Goal: Information Seeking & Learning: Learn about a topic

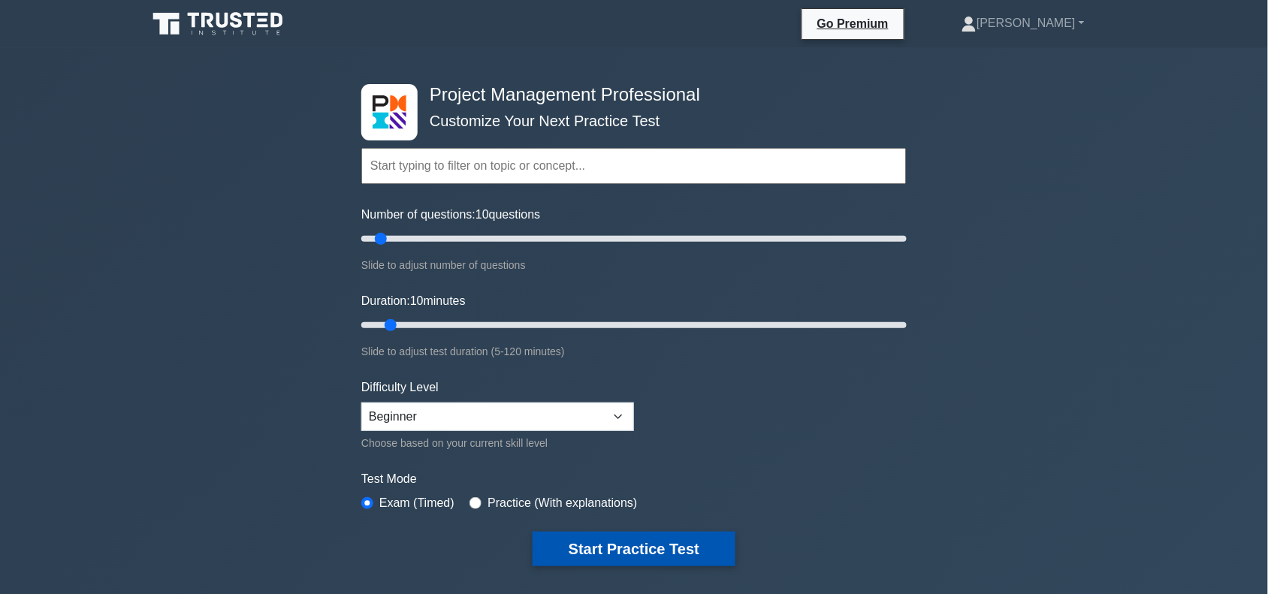
click at [621, 546] on button "Start Practice Test" at bounding box center [634, 549] width 203 height 35
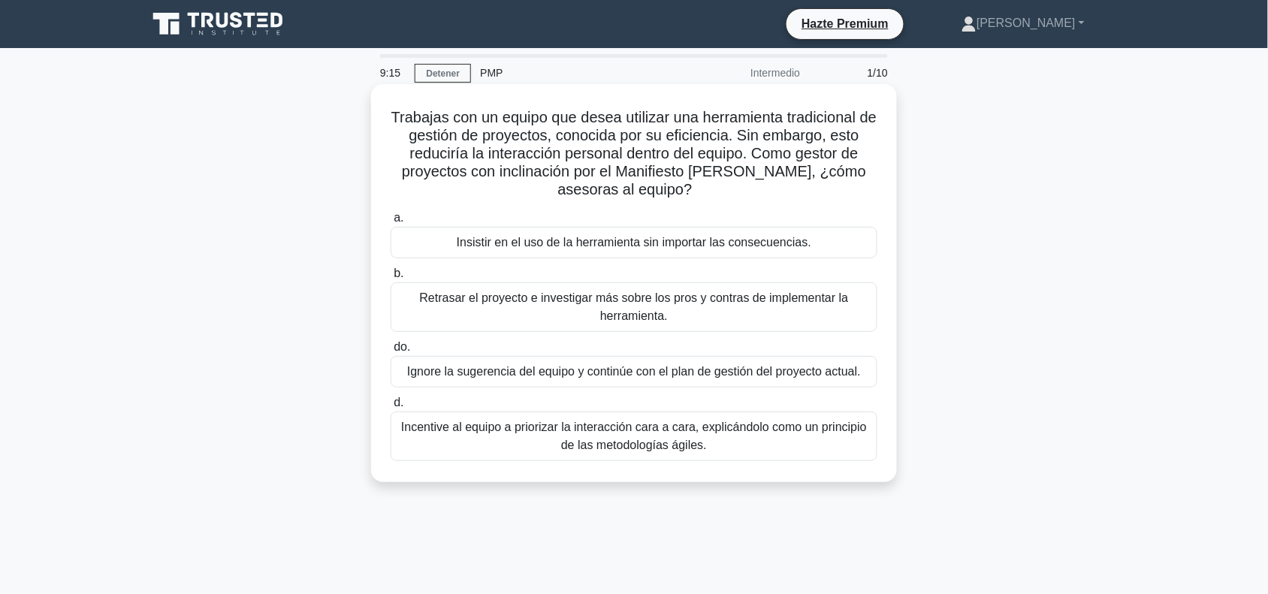
click at [688, 438] on font "Incentive al equipo a priorizar la interacción cara a cara, explicándolo como u…" at bounding box center [634, 436] width 466 height 31
click at [391, 408] on input "d. Incentive al equipo a priorizar la interacción cara a cara, explicándolo com…" at bounding box center [391, 403] width 0 height 10
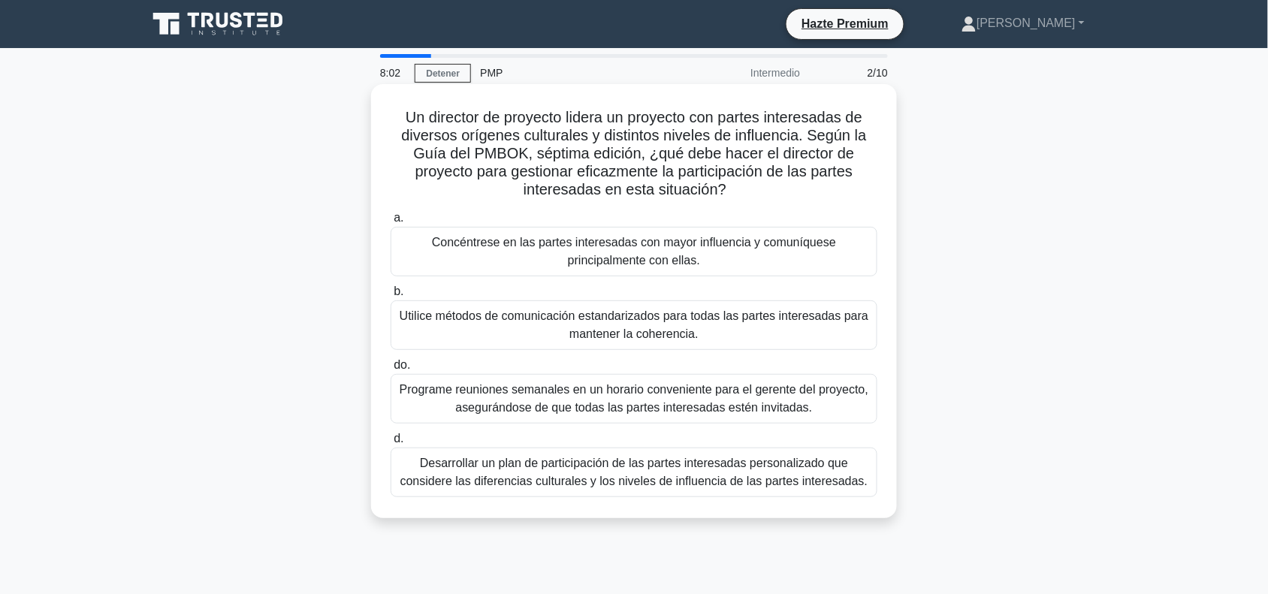
click at [632, 478] on font "Desarrollar un plan de participación de las partes interesadas personalizado qu…" at bounding box center [634, 472] width 468 height 31
click at [391, 444] on input "d. Desarrollar un plan de participación de las partes interesadas personalizado…" at bounding box center [391, 439] width 0 height 10
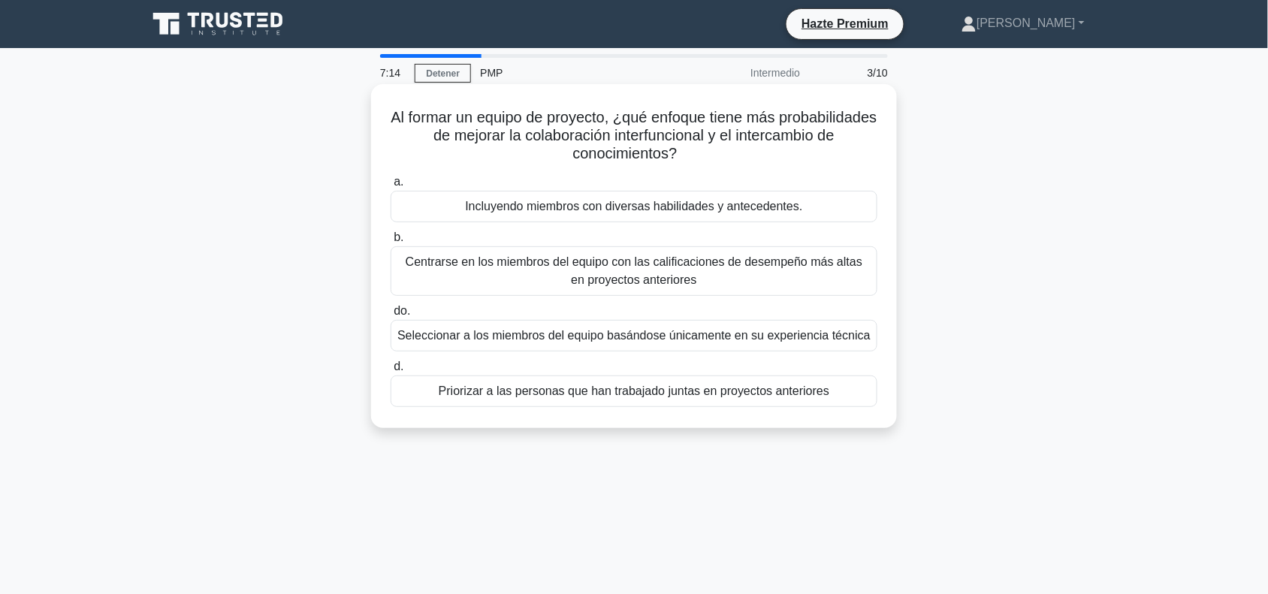
click at [661, 389] on font "Priorizar a las personas que han trabajado juntas en proyectos anteriores" at bounding box center [634, 391] width 391 height 13
click at [391, 372] on input "d. Priorizar a las personas que han trabajado juntas en proyectos anteriores" at bounding box center [391, 367] width 0 height 10
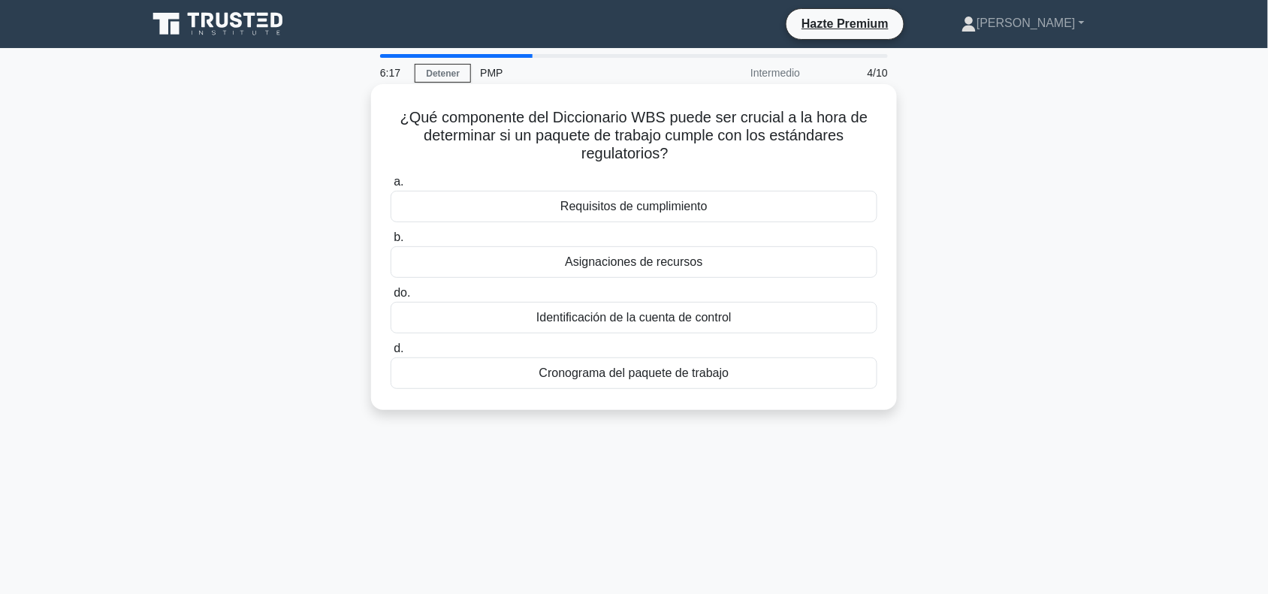
click at [729, 213] on div "Requisitos de cumplimiento" at bounding box center [634, 207] width 487 height 32
click at [391, 187] on input "a. Requisitos de cumplimiento" at bounding box center [391, 182] width 0 height 10
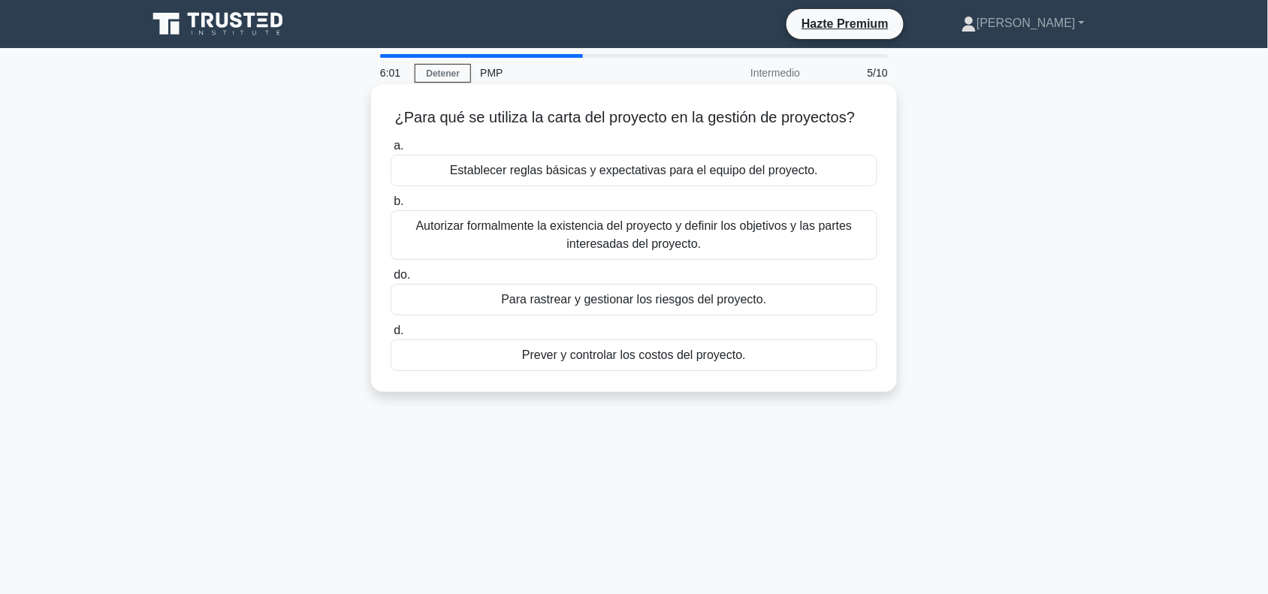
click at [736, 177] on font "Establecer reglas básicas y expectativas para el equipo del proyecto." at bounding box center [634, 170] width 368 height 13
click at [391, 151] on input "a. Establecer reglas básicas y expectativas para el equipo del proyecto." at bounding box center [391, 146] width 0 height 10
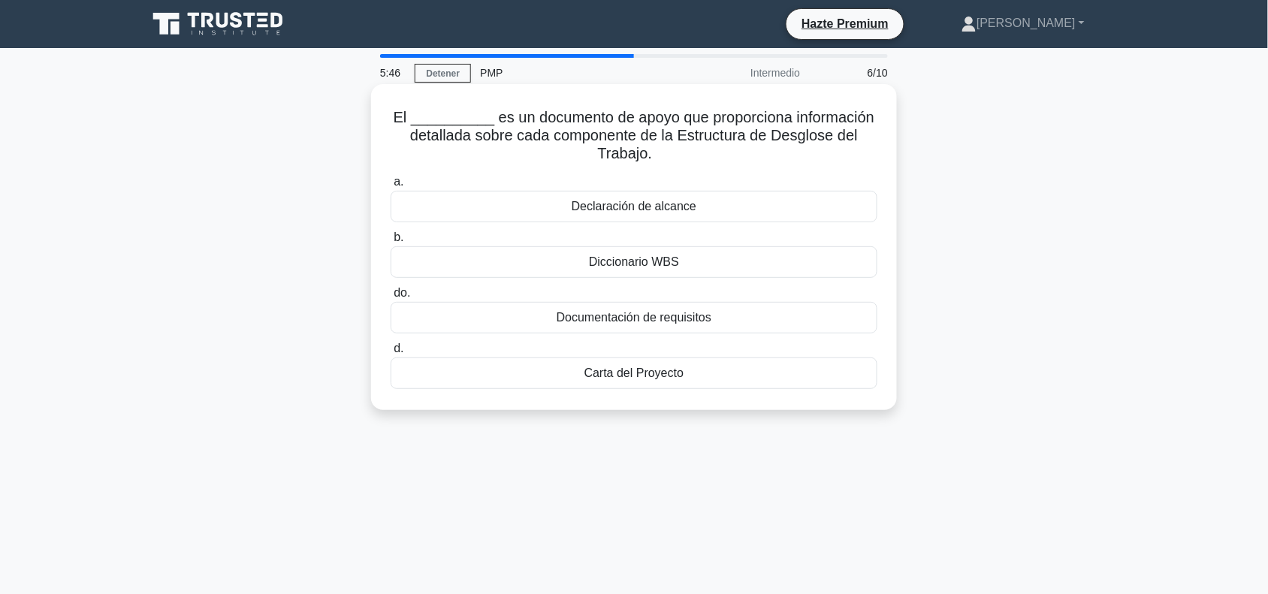
click at [645, 265] on font "Diccionario WBS" at bounding box center [634, 261] width 90 height 13
click at [391, 243] on input "b. Diccionario WBS" at bounding box center [391, 238] width 0 height 10
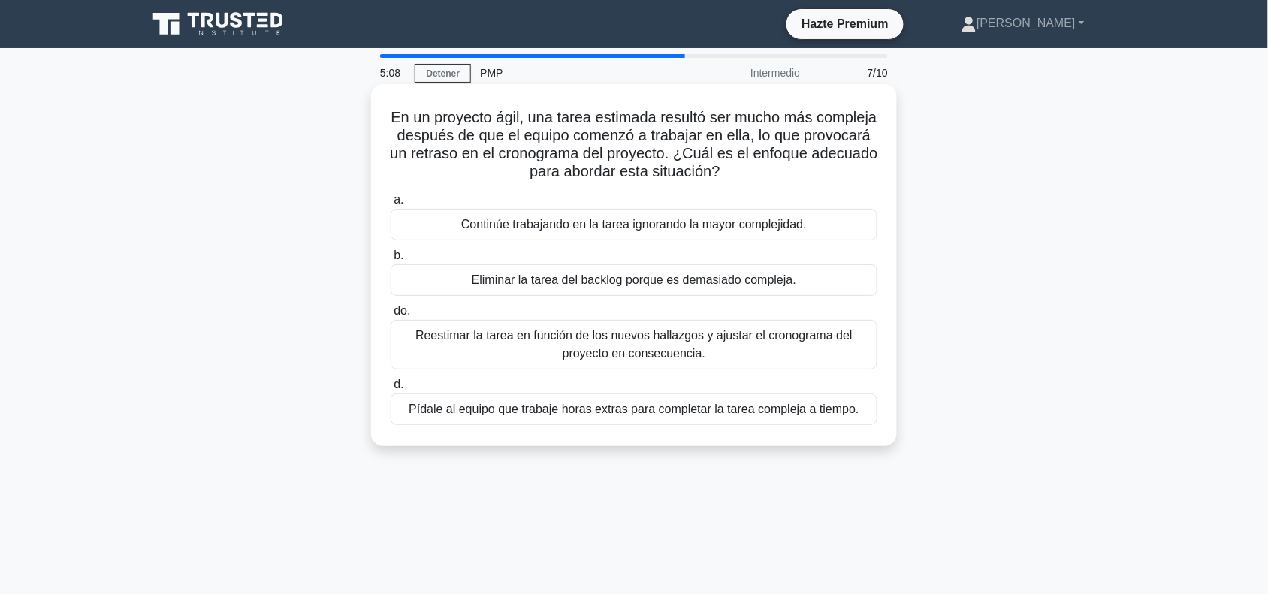
click at [625, 415] on font "Pídale al equipo que trabaje horas extras para completar la tarea compleja a ti…" at bounding box center [634, 409] width 450 height 13
click at [391, 390] on input "d. Pídale al equipo que trabaje horas extras para completar la tarea compleja a…" at bounding box center [391, 385] width 0 height 10
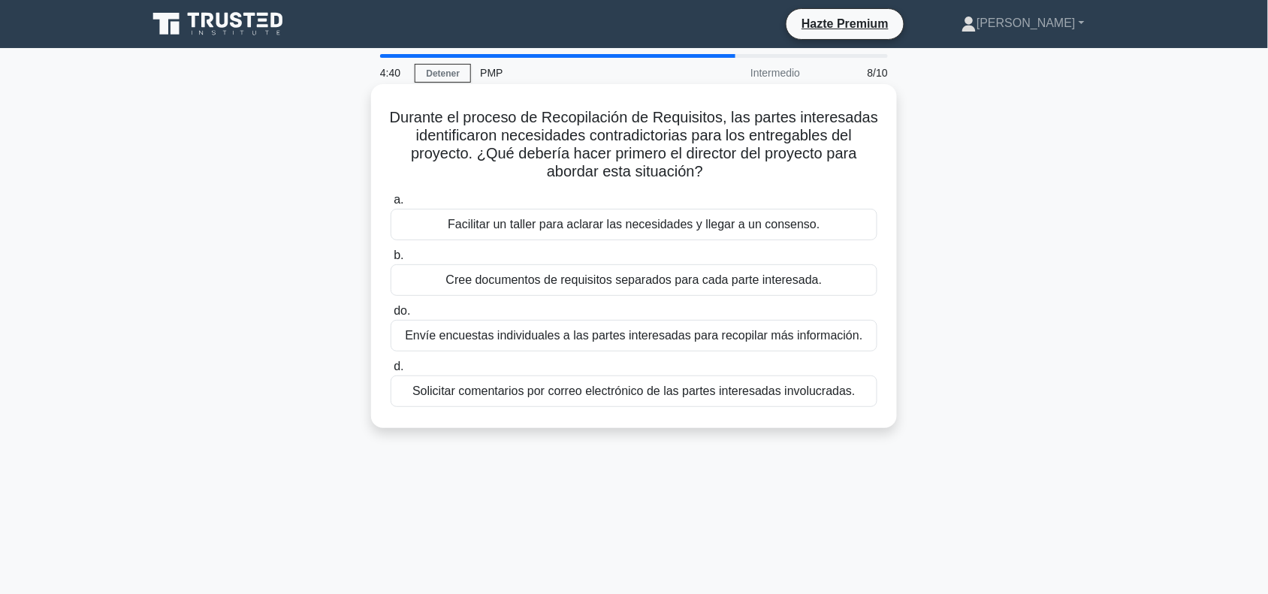
click at [689, 280] on font "Cree documentos de requisitos separados para cada parte interesada." at bounding box center [634, 280] width 376 height 13
click at [391, 261] on input "b. Cree documentos de requisitos separados para cada parte interesada." at bounding box center [391, 256] width 0 height 10
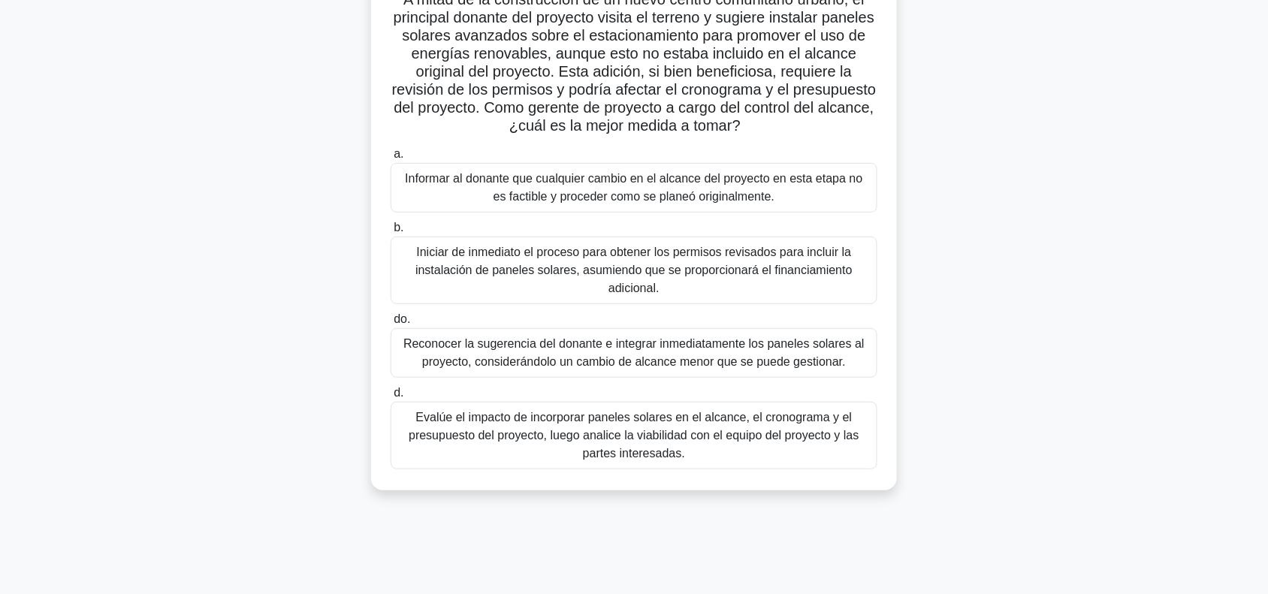
scroll to position [150, 0]
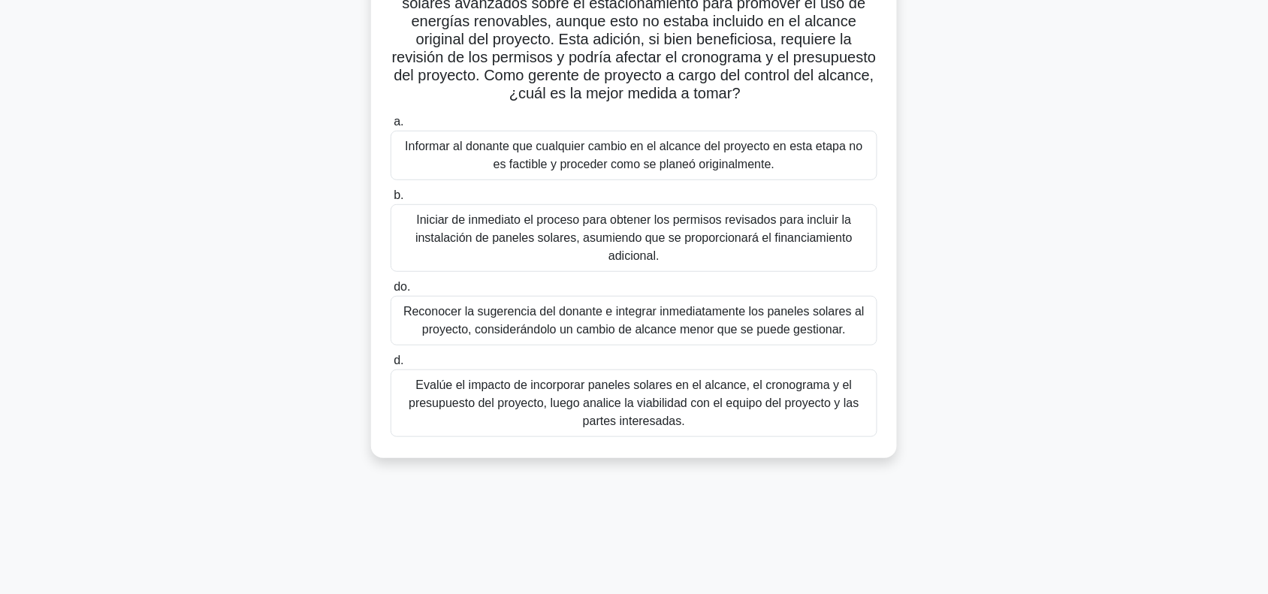
click at [814, 316] on font "Reconocer la sugerencia del donante e integrar inmediatamente los paneles solar…" at bounding box center [633, 320] width 461 height 31
click at [391, 292] on input "do. Reconocer la sugerencia del donante e integrar inmediatamente los paneles s…" at bounding box center [391, 288] width 0 height 10
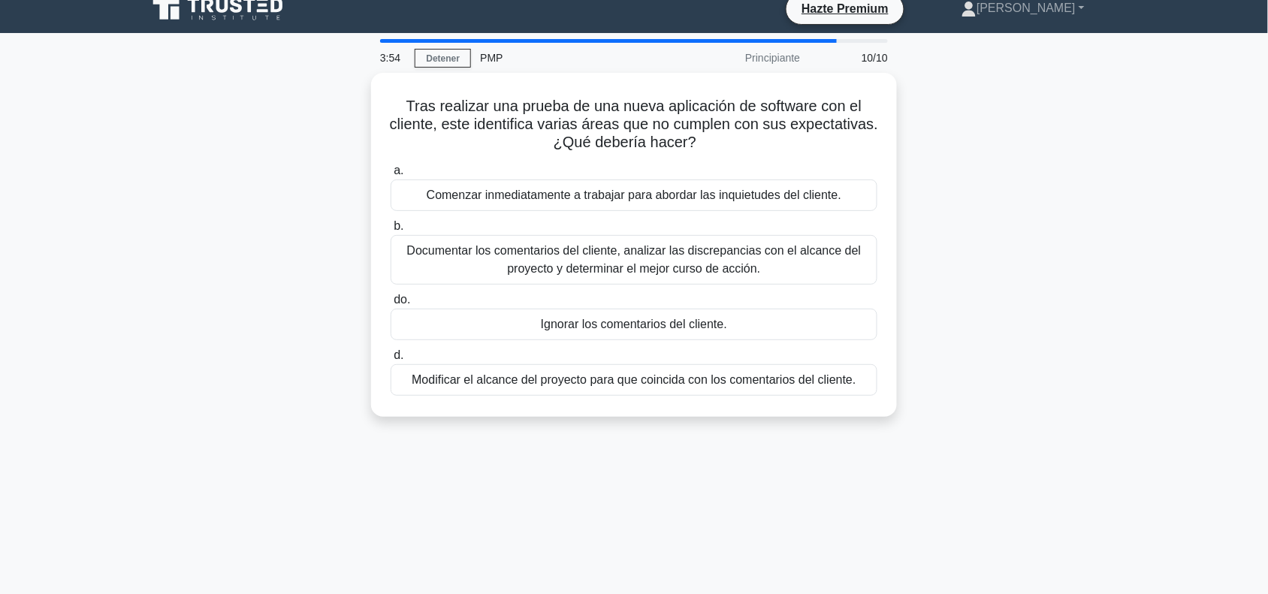
scroll to position [0, 0]
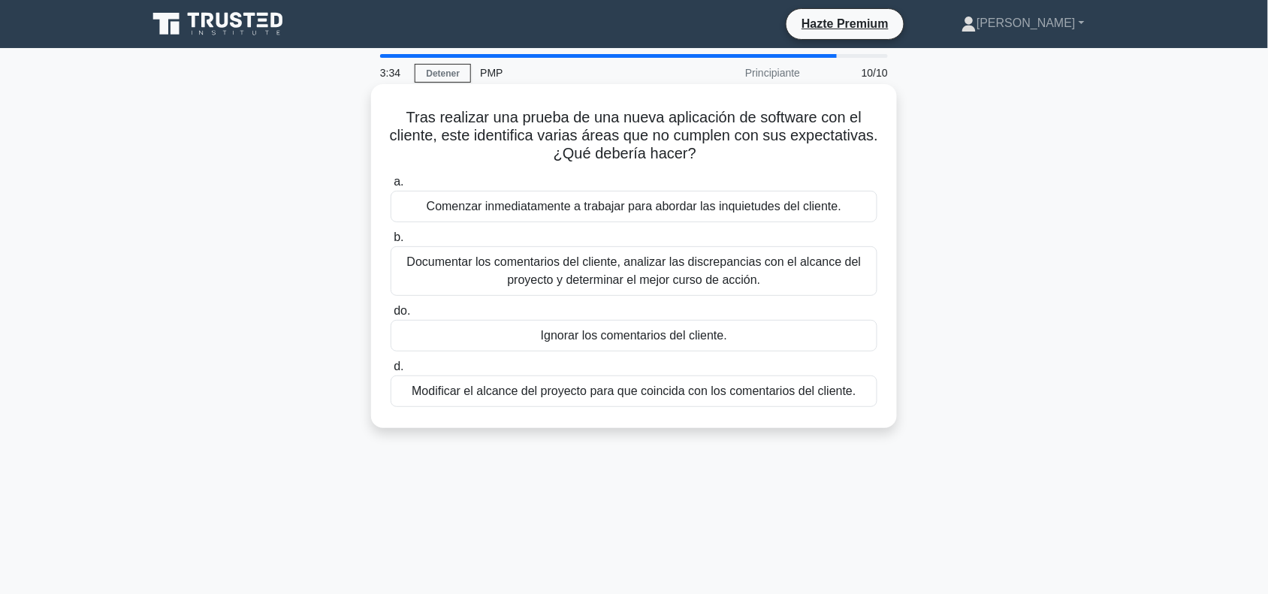
click at [738, 268] on font "Documentar los comentarios del cliente, analizar las discrepancias con el alcan…" at bounding box center [634, 270] width 455 height 31
click at [391, 243] on input "b. Documentar los comentarios del cliente, analizar las discrepancias con el al…" at bounding box center [391, 238] width 0 height 10
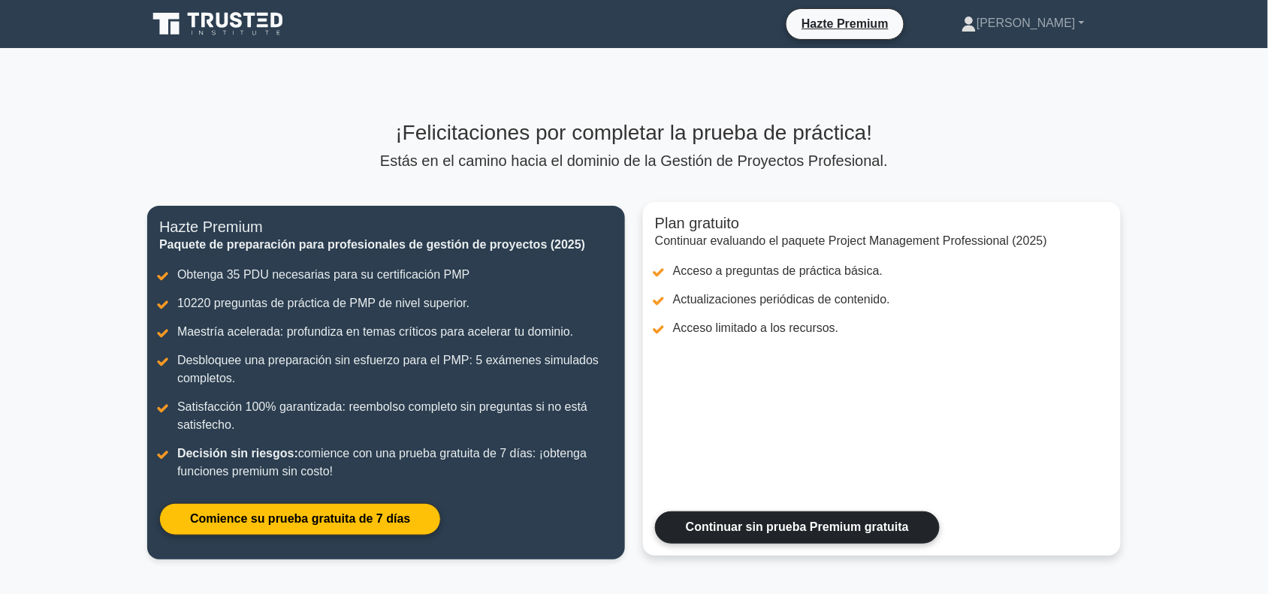
click at [898, 530] on link "Continuar sin prueba Premium gratuita" at bounding box center [797, 528] width 285 height 32
click at [908, 517] on link "Continuar sin prueba Premium gratuita" at bounding box center [797, 528] width 285 height 32
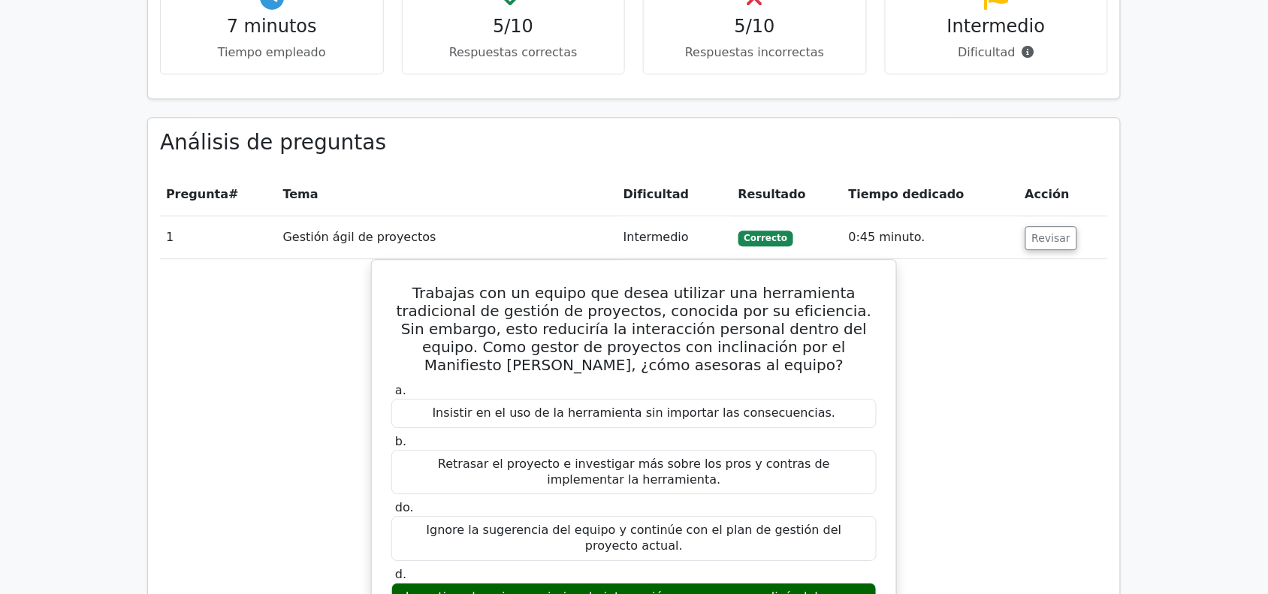
scroll to position [1090, 0]
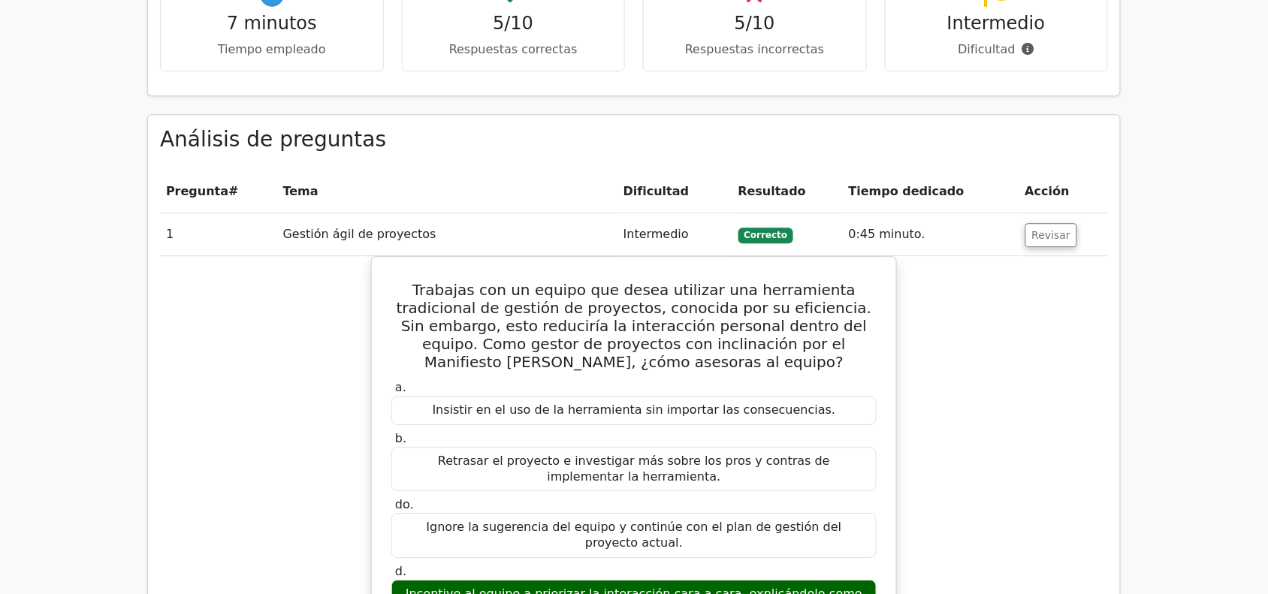
click at [1136, 489] on main "Hazte Premium Paquete de preparación para profesionales de gestión de proyectos…" at bounding box center [634, 543] width 1268 height 3168
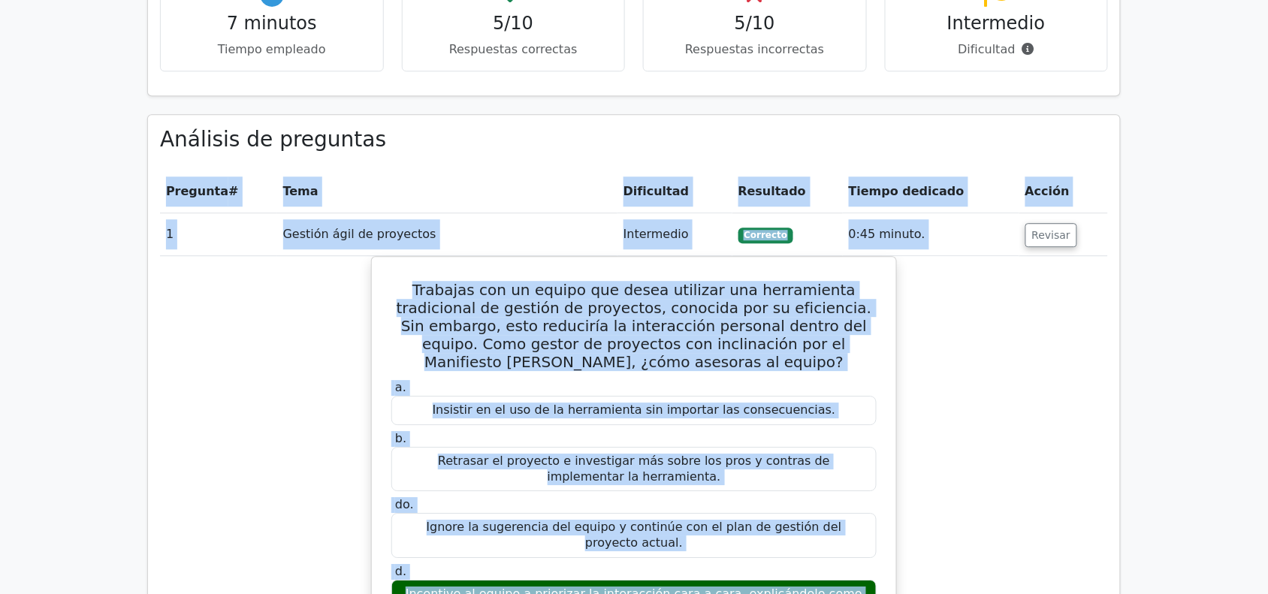
click at [1136, 489] on main "Hazte Premium Paquete de preparación para profesionales de gestión de proyectos…" at bounding box center [634, 543] width 1268 height 3168
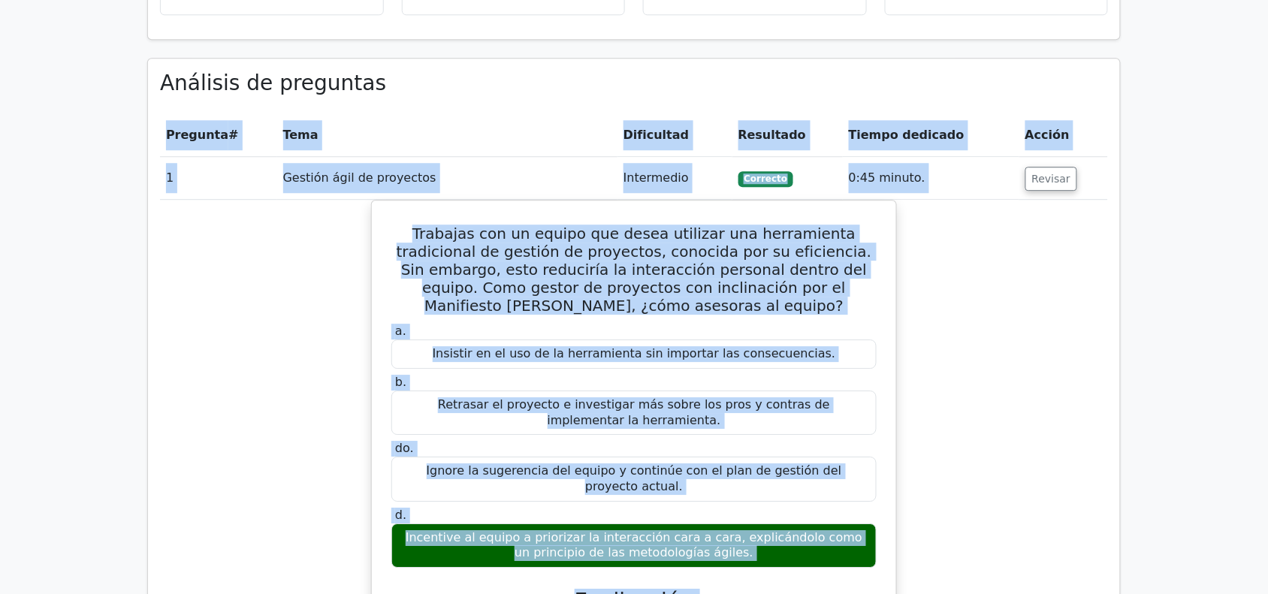
scroll to position [1127, 0]
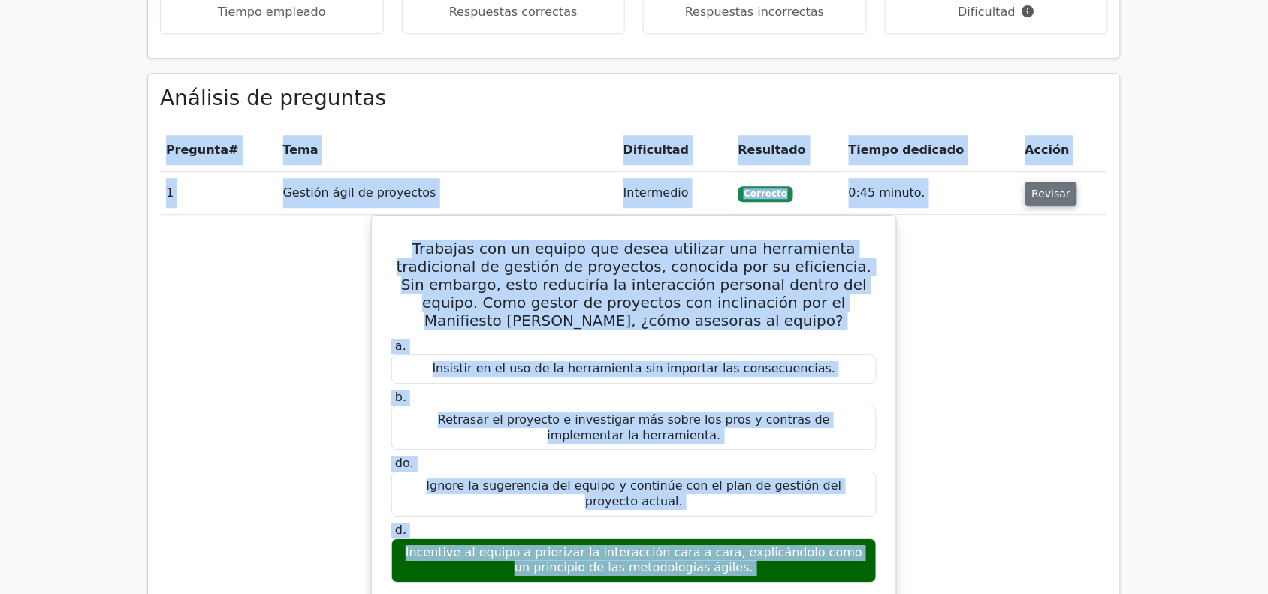
click at [1056, 188] on font "Revisar" at bounding box center [1051, 194] width 39 height 12
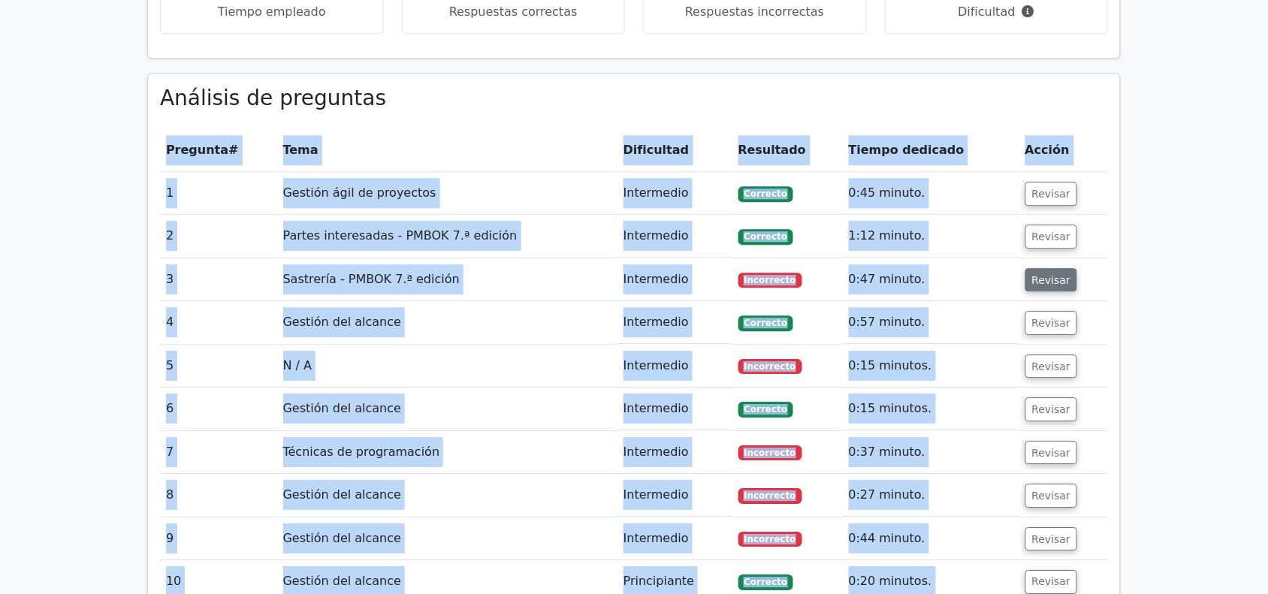
click at [1041, 274] on font "Revisar" at bounding box center [1051, 280] width 39 height 12
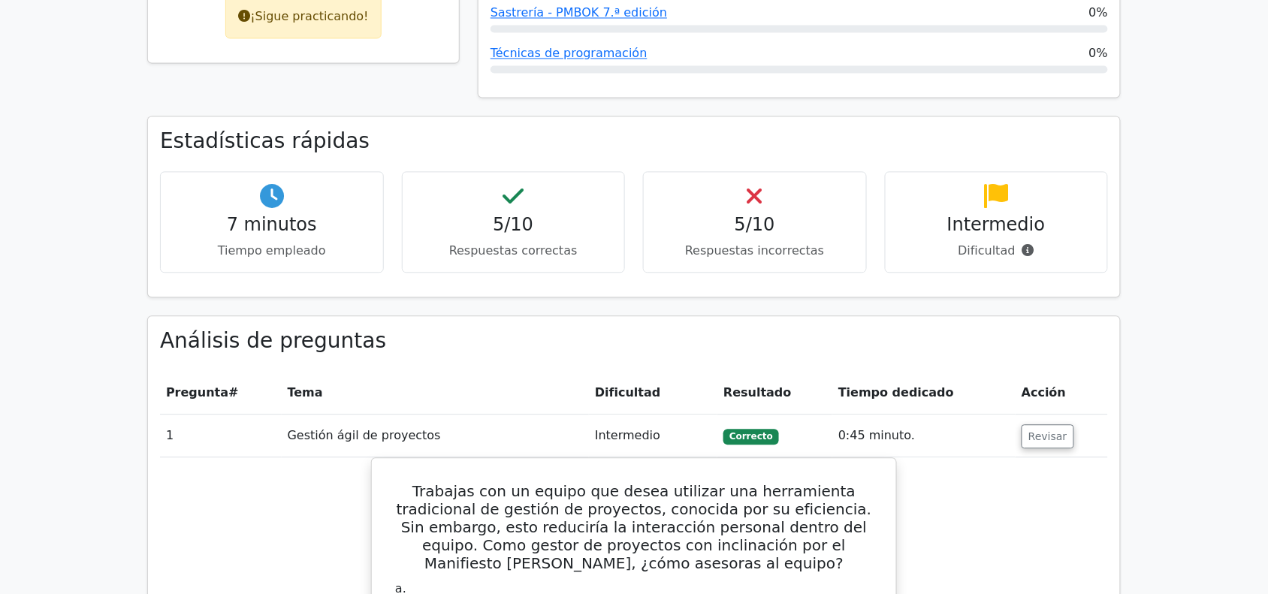
scroll to position [889, 0]
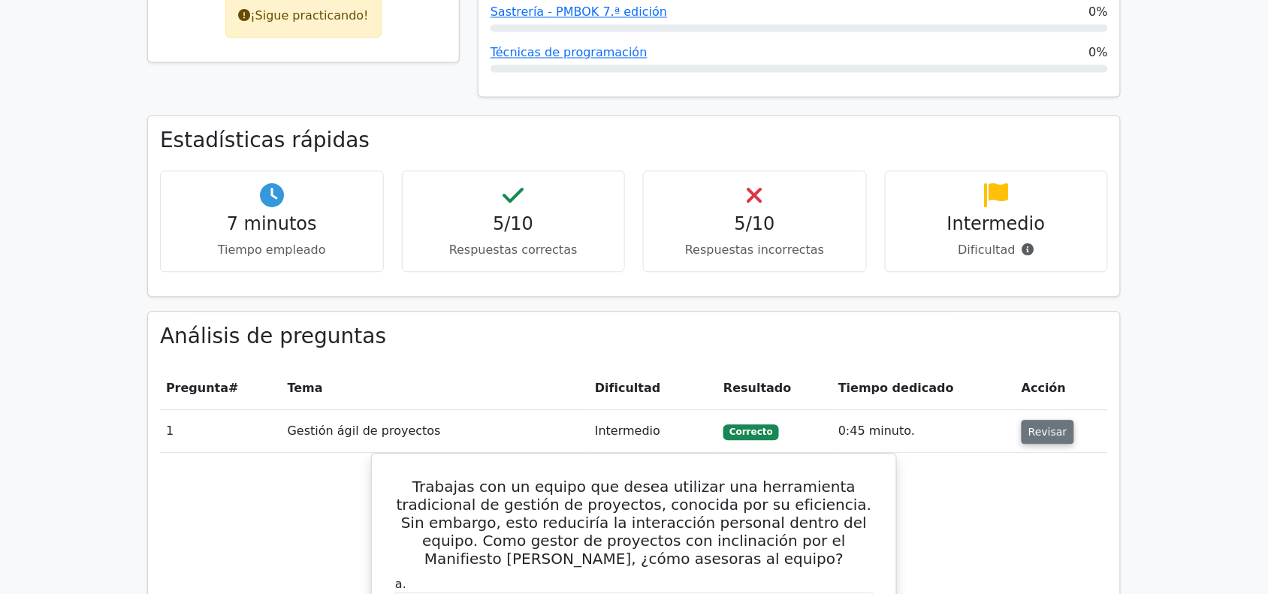
click at [1038, 426] on font "Revisar" at bounding box center [1048, 432] width 39 height 12
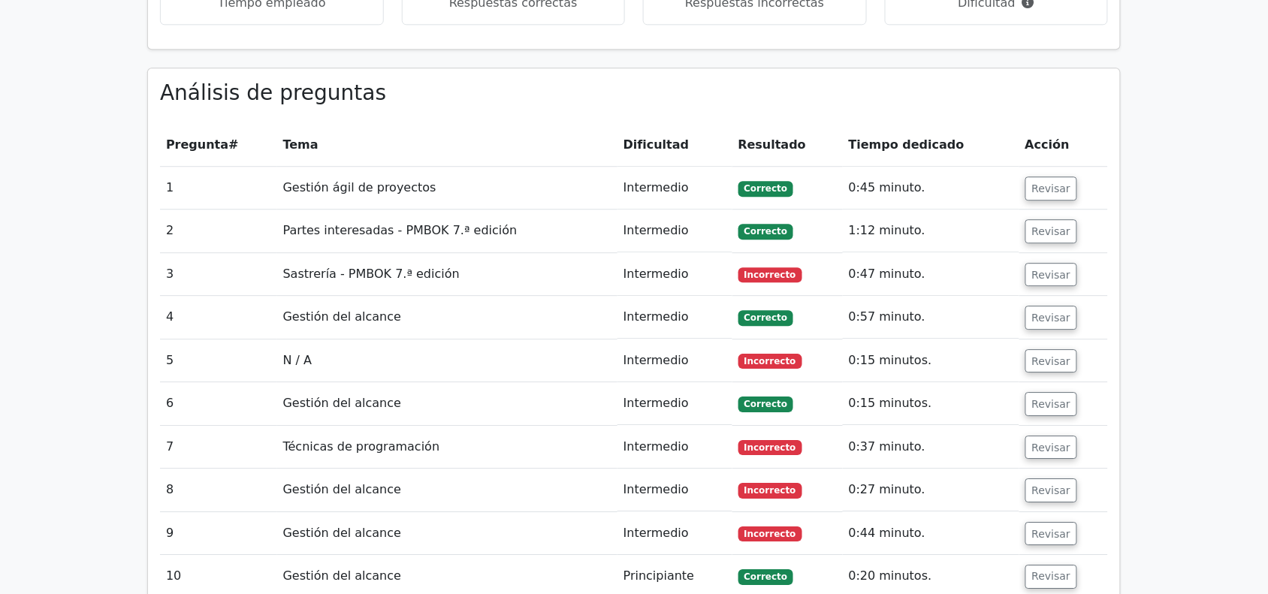
scroll to position [1152, 0]
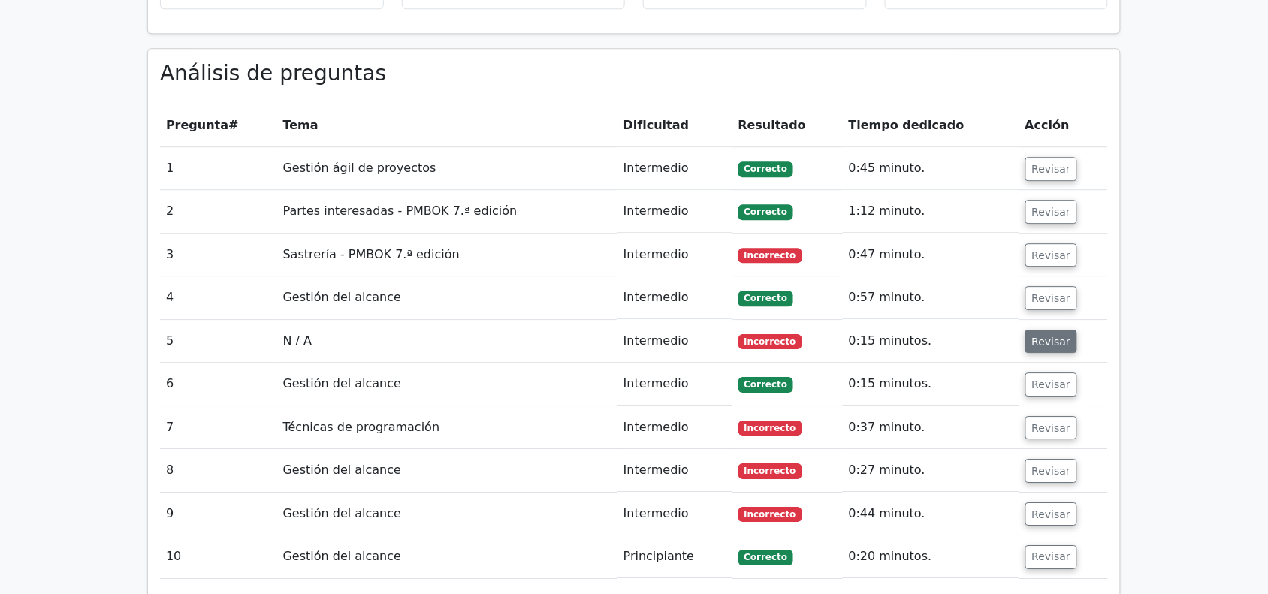
click at [1049, 335] on font "Revisar" at bounding box center [1051, 341] width 39 height 12
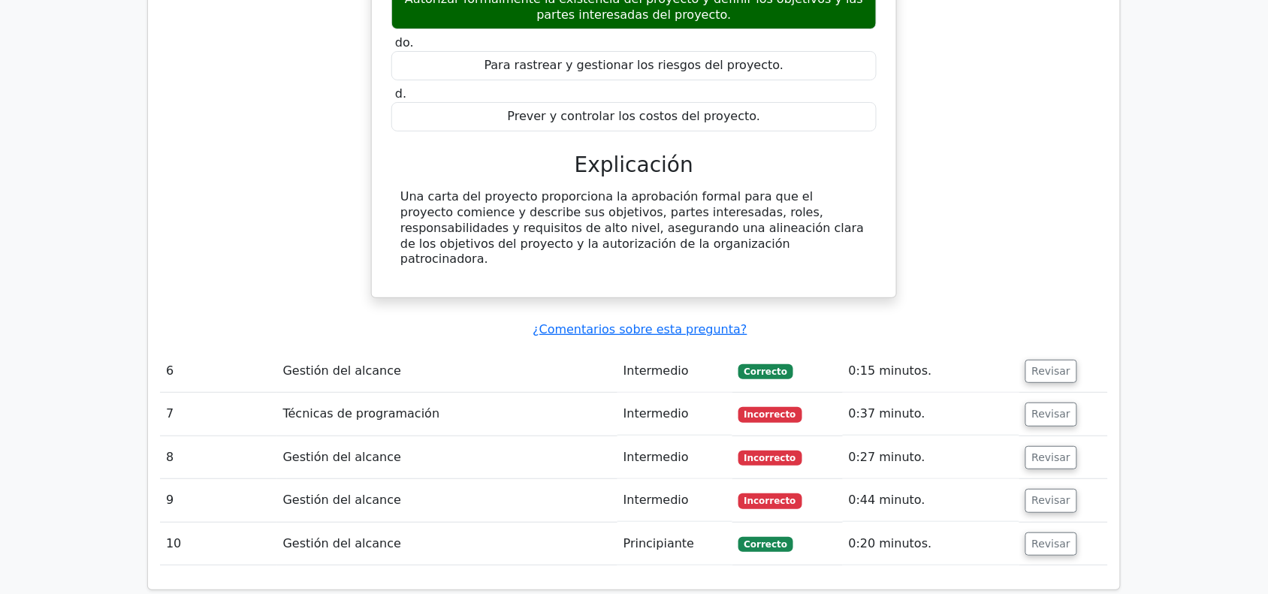
scroll to position [1678, 0]
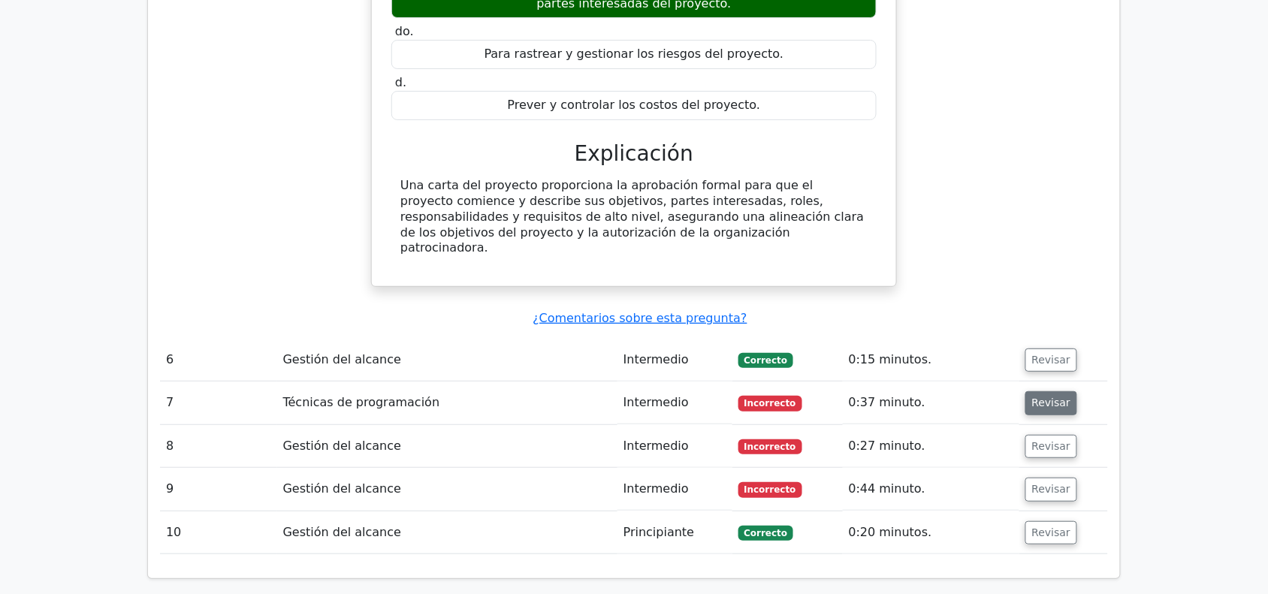
click at [1054, 397] on font "Revisar" at bounding box center [1051, 403] width 39 height 12
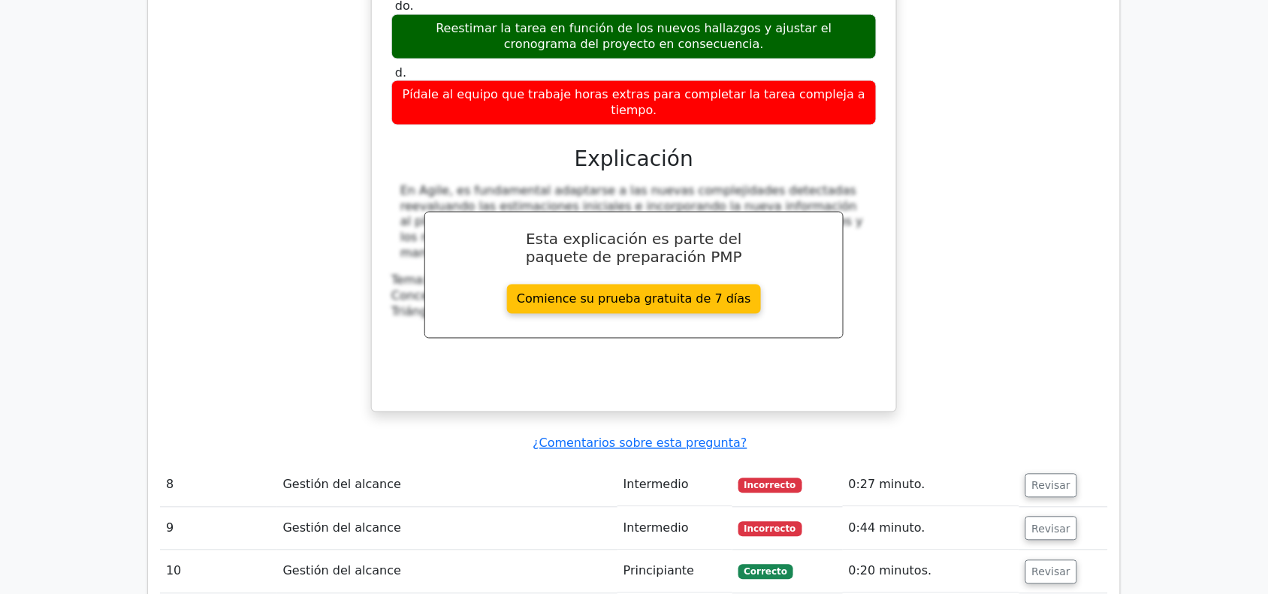
scroll to position [2317, 0]
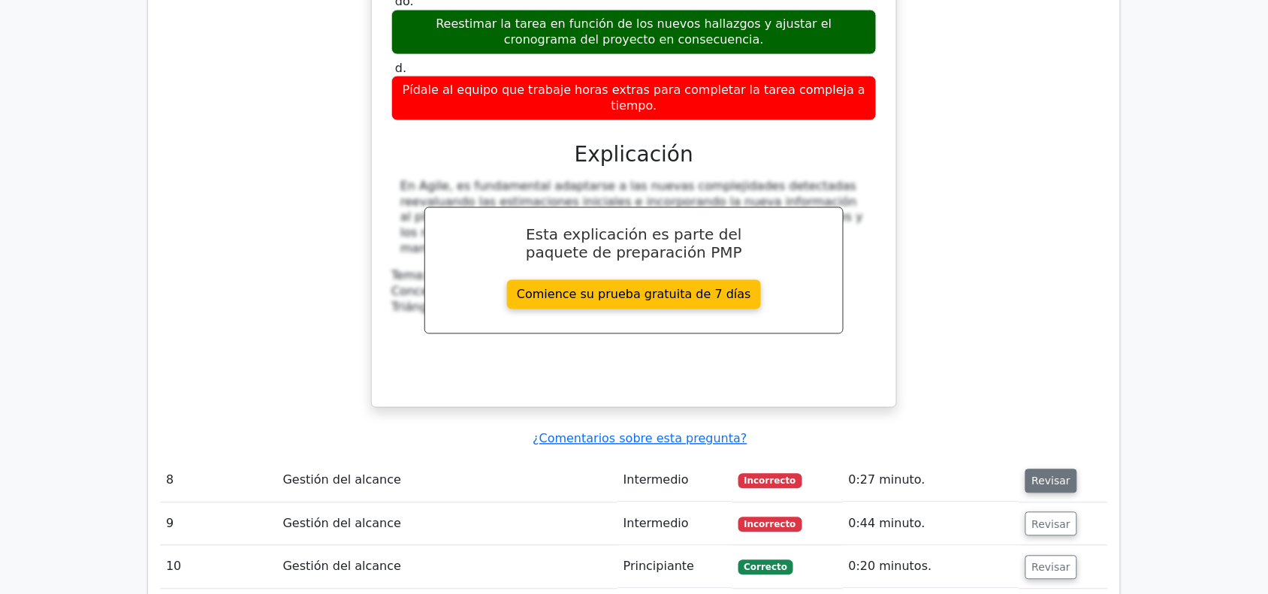
click at [1058, 476] on font "Revisar" at bounding box center [1051, 482] width 39 height 12
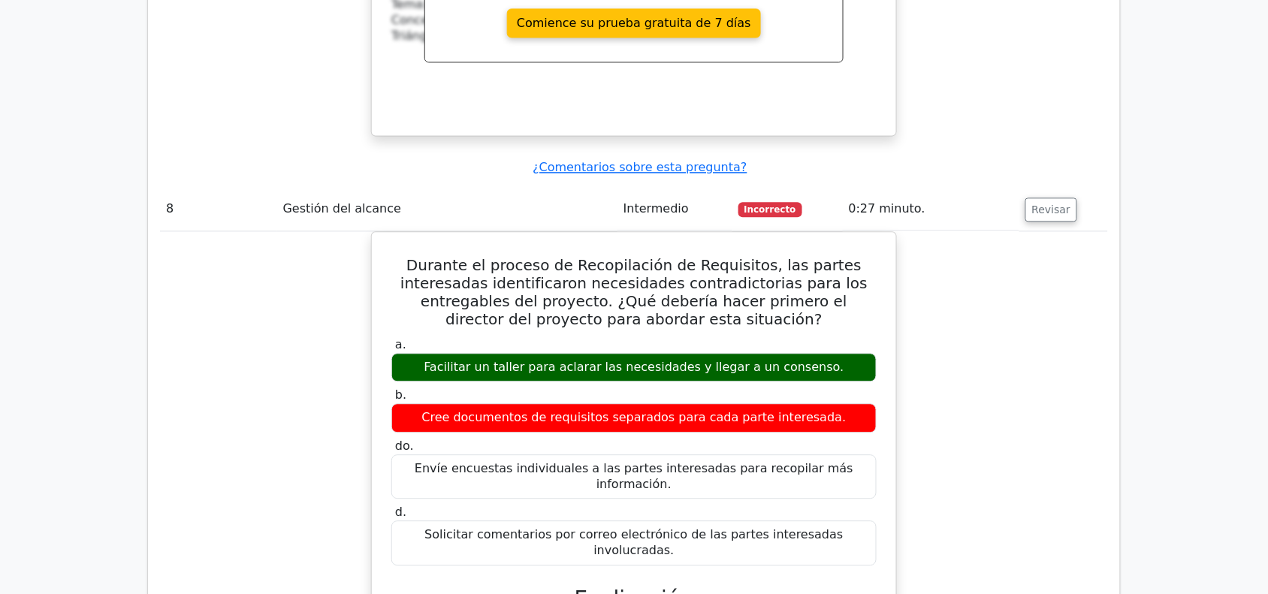
scroll to position [2604, 0]
